Goal: Task Accomplishment & Management: Use online tool/utility

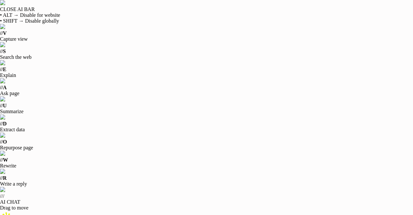
scroll to position [65, 0]
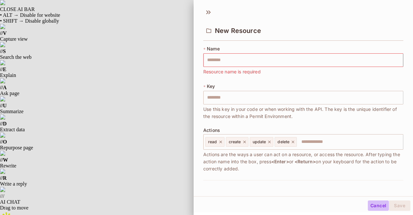
click at [375, 206] on button "Cancel" at bounding box center [378, 205] width 21 height 10
